Goal: Task Accomplishment & Management: Use online tool/utility

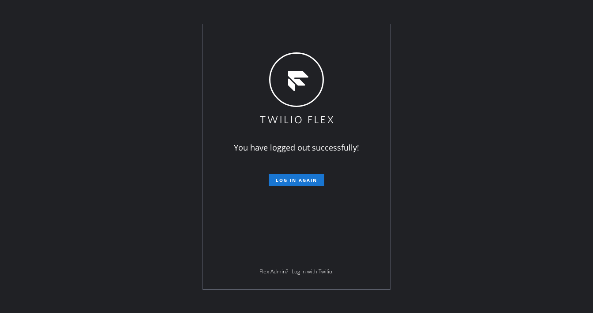
drag, startPoint x: 117, startPoint y: 32, endPoint x: 196, endPoint y: 58, distance: 83.1
click at [117, 32] on div "You have logged out successfully! Log in again Flex Admin? Log in with Twilio." at bounding box center [296, 156] width 593 height 313
click at [280, 177] on button "Log in again" at bounding box center [296, 180] width 56 height 12
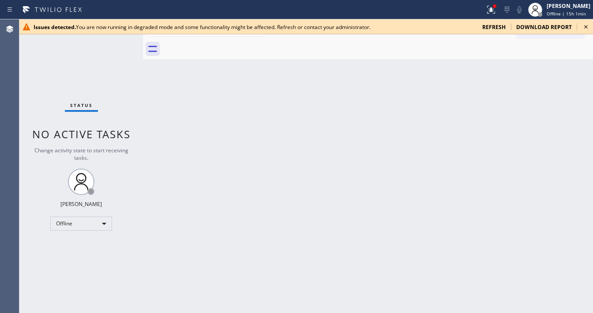
click at [487, 28] on span "refresh" at bounding box center [493, 26] width 23 height 7
click at [585, 26] on icon at bounding box center [586, 27] width 4 height 4
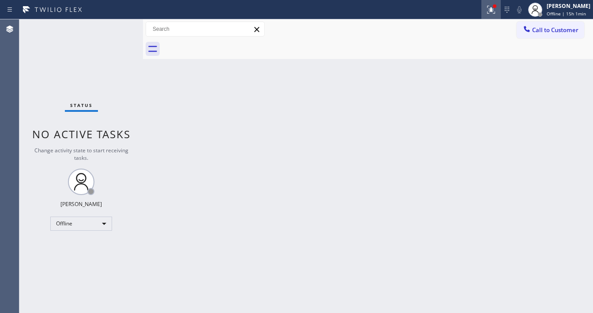
click at [494, 11] on icon at bounding box center [490, 9] width 11 height 11
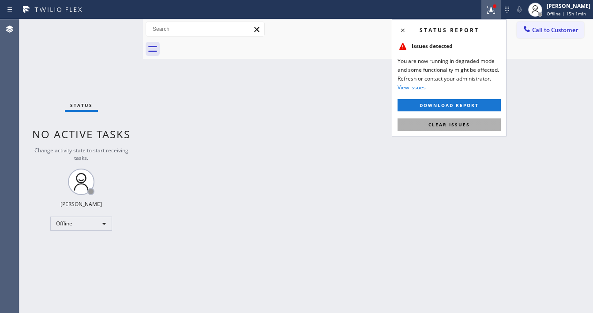
click at [459, 122] on span "Clear issues" at bounding box center [448, 125] width 41 height 6
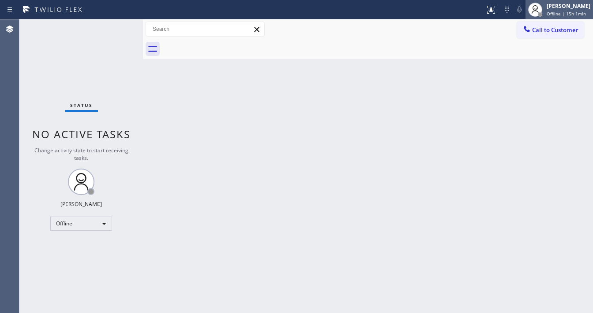
click at [554, 9] on div "[PERSON_NAME]" at bounding box center [568, 5] width 44 height 7
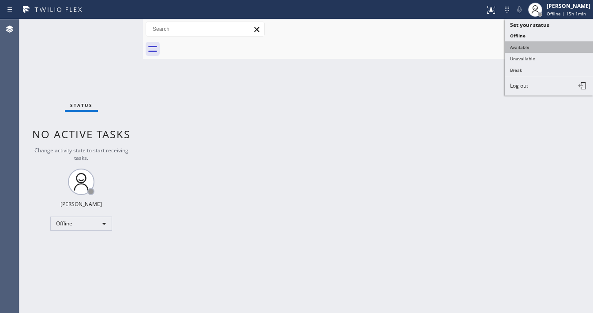
click at [529, 48] on button "Available" at bounding box center [548, 46] width 88 height 11
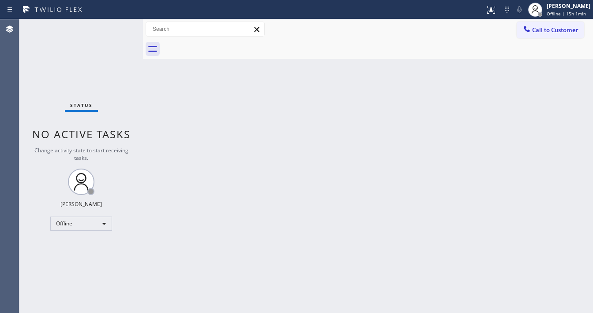
click at [427, 93] on div "Back to Dashboard Change Sender ID Customers Technicians Select a contact Outbo…" at bounding box center [368, 166] width 450 height 294
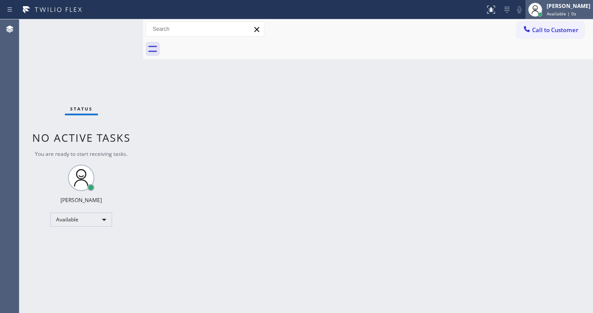
click at [566, 12] on span "Available | 0s" at bounding box center [561, 14] width 30 height 6
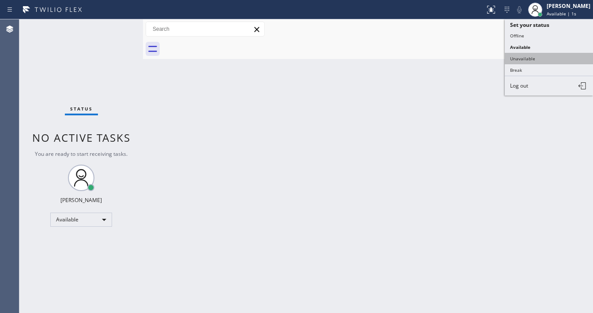
click at [536, 53] on button "Unavailable" at bounding box center [548, 58] width 88 height 11
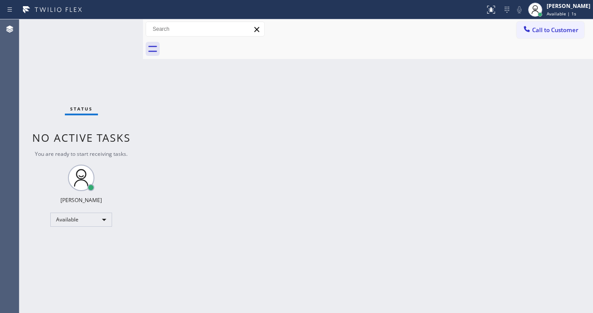
drag, startPoint x: 292, startPoint y: 111, endPoint x: 261, endPoint y: 60, distance: 59.7
click at [292, 111] on div "Back to Dashboard Change Sender ID Customers Technicians Select a contact Outbo…" at bounding box center [368, 166] width 450 height 294
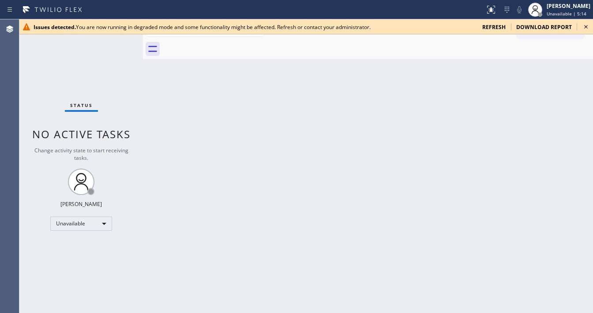
click at [499, 27] on span "refresh" at bounding box center [493, 26] width 23 height 7
click at [499, 29] on span "refresh" at bounding box center [493, 26] width 23 height 7
drag, startPoint x: 496, startPoint y: 9, endPoint x: 482, endPoint y: 95, distance: 86.7
click at [495, 9] on icon at bounding box center [490, 9] width 11 height 11
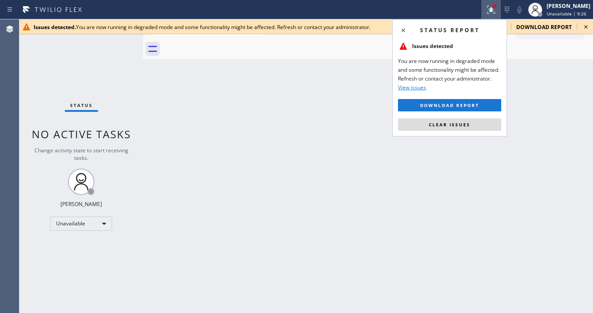
click at [466, 126] on span "Clear issues" at bounding box center [449, 125] width 41 height 6
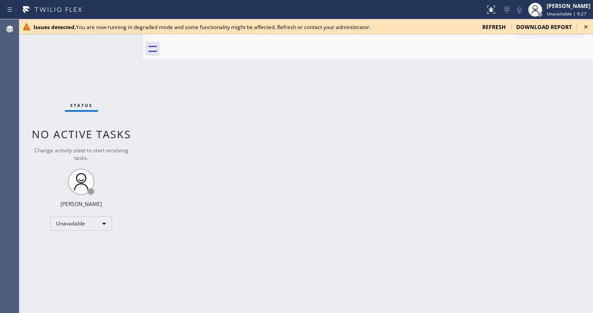
click at [584, 28] on icon at bounding box center [585, 27] width 11 height 11
click at [492, 28] on span "refresh" at bounding box center [493, 26] width 23 height 7
click at [583, 28] on icon at bounding box center [585, 27] width 11 height 11
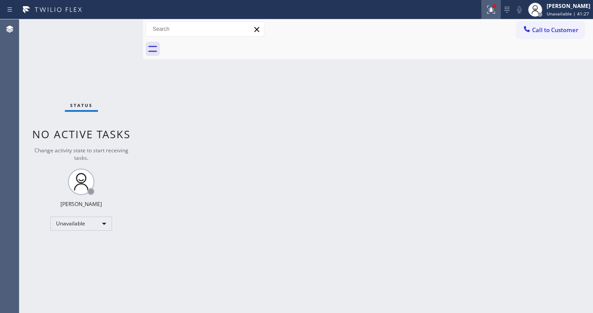
click at [496, 11] on icon at bounding box center [490, 9] width 11 height 11
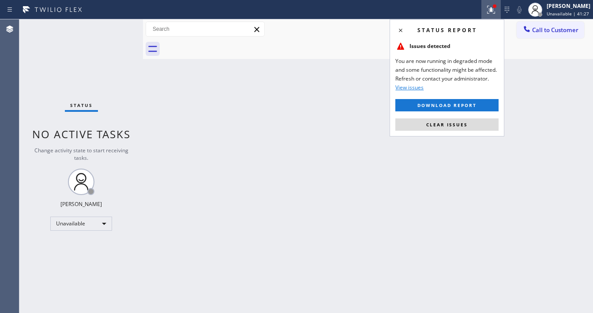
drag, startPoint x: 458, startPoint y: 122, endPoint x: 426, endPoint y: 127, distance: 32.5
click at [458, 123] on span "Clear issues" at bounding box center [446, 125] width 41 height 6
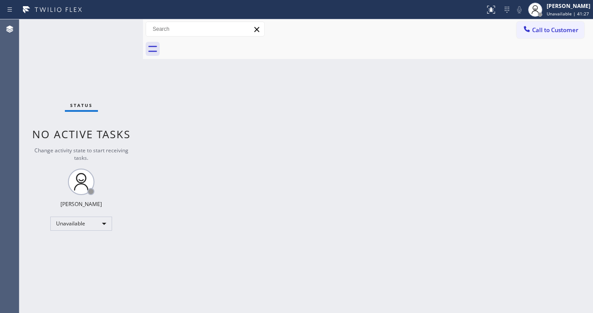
click at [369, 132] on div "Back to Dashboard Change Sender ID Customers Technicians Select a contact Outbo…" at bounding box center [368, 166] width 450 height 294
